Goal: Transaction & Acquisition: Subscribe to service/newsletter

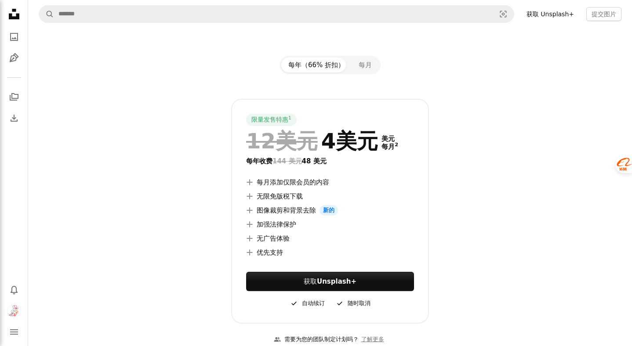
click at [493, 189] on div "限量发售特惠 1 12美元 4美元 美元 每月 2 每年收费 144 美元 48 美元 A plus sign 每月添加仅限会员的内容 A plus sign…" at bounding box center [330, 211] width 570 height 225
click at [477, 206] on div "限量发售特惠 1 12美元 4美元 美元 每月 2 每年收费 144 美元 48 美元 A plus sign 每月添加仅限会员的内容 A plus sign…" at bounding box center [330, 211] width 570 height 225
click at [353, 281] on font "Unsplash+" at bounding box center [337, 282] width 40 height 8
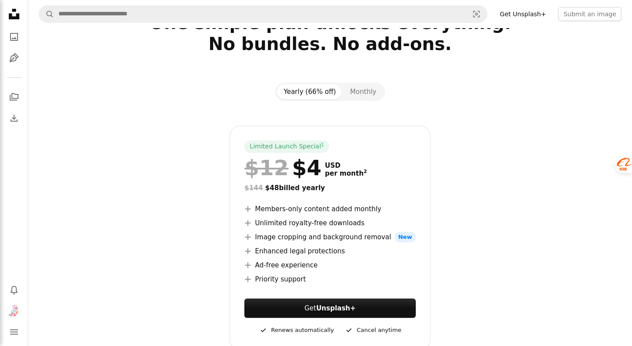
scroll to position [47, 0]
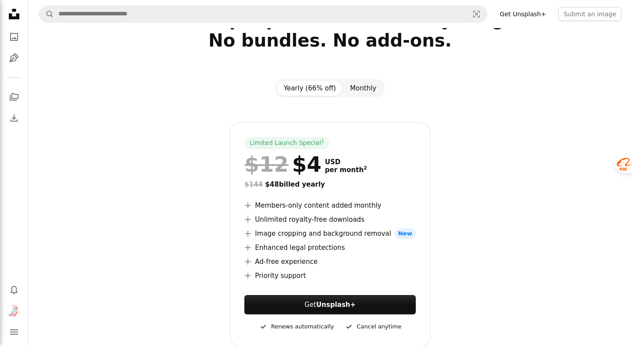
click at [366, 92] on button "Monthly" at bounding box center [363, 88] width 40 height 15
click at [326, 88] on button "Yearly (66% off)" at bounding box center [310, 88] width 66 height 15
